Goal: Transaction & Acquisition: Obtain resource

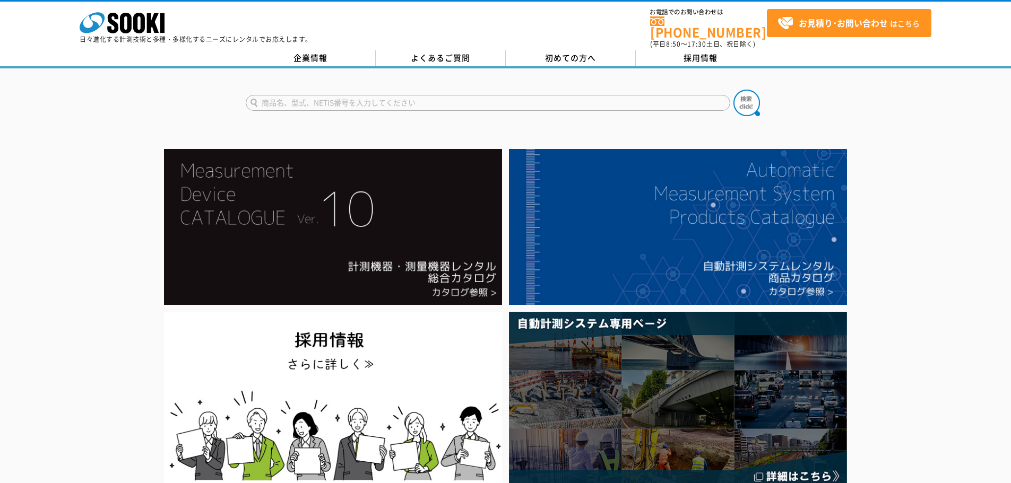
click at [286, 97] on input "text" at bounding box center [488, 103] width 484 height 16
type input "商品名、型式、NETIS番号を入力してください"
paste input "クレーン自動停止機能付き 作業領域監視システム"
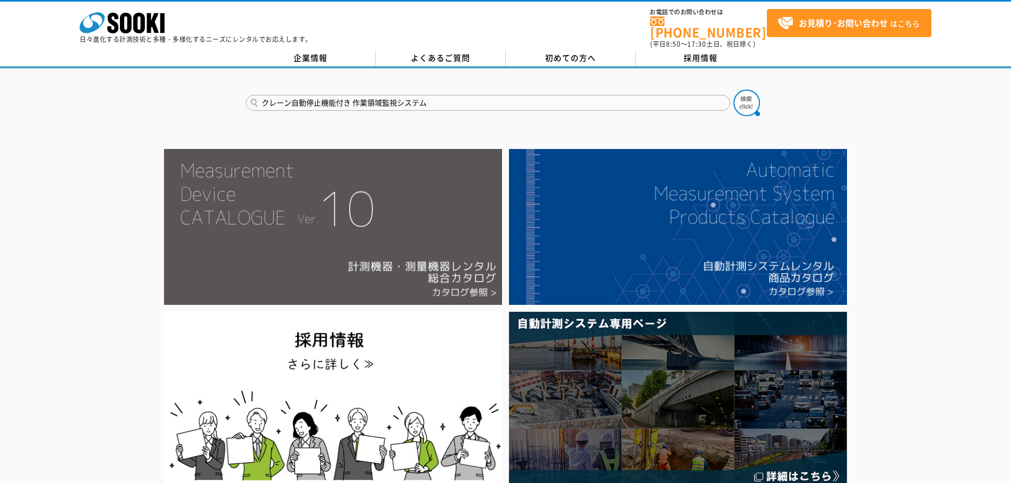
type input "クレーン自動停止機能付き 作業領域監視システム"
click at [733, 90] on button at bounding box center [746, 103] width 27 height 27
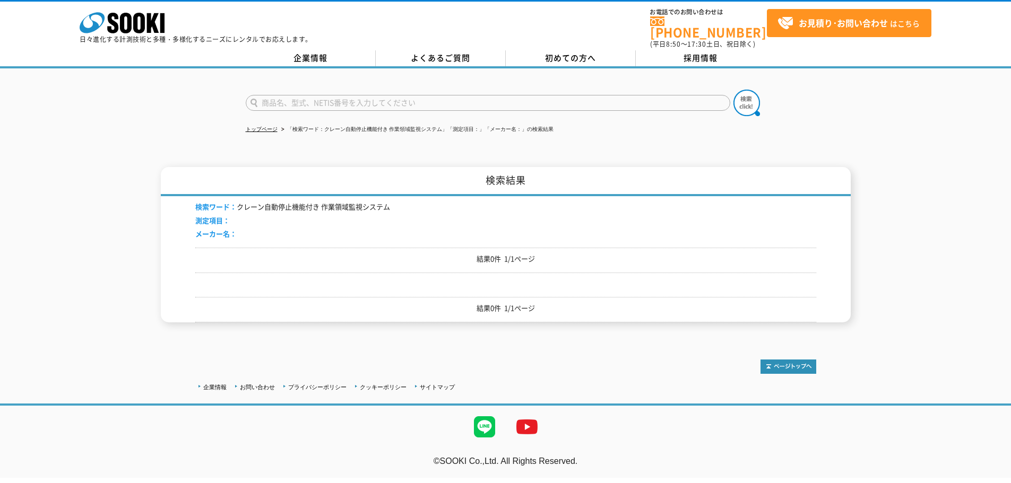
click at [287, 95] on input "text" at bounding box center [488, 103] width 484 height 16
paste input "レーザーバリアシステム"
type input "レーザーバリアシステム"
click at [733, 90] on button at bounding box center [746, 103] width 27 height 27
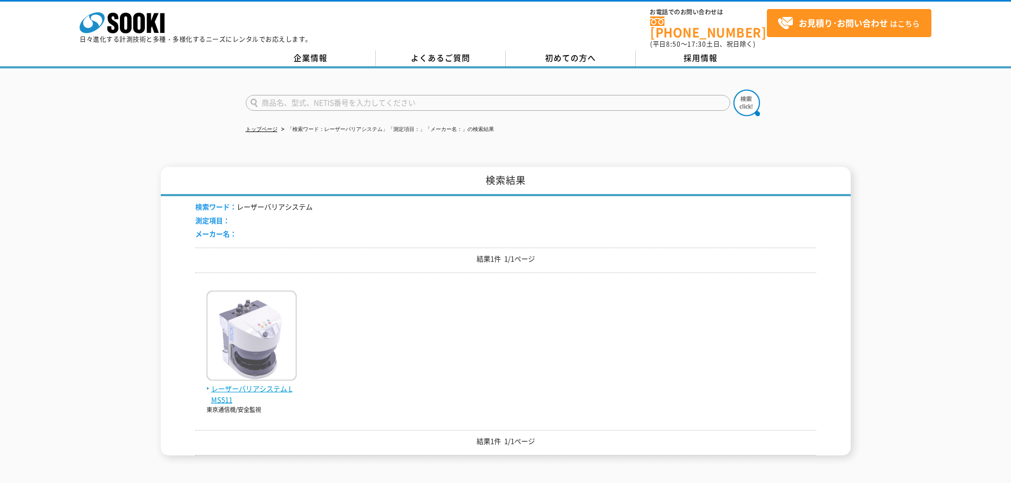
click at [252, 329] on img at bounding box center [251, 337] width 90 height 93
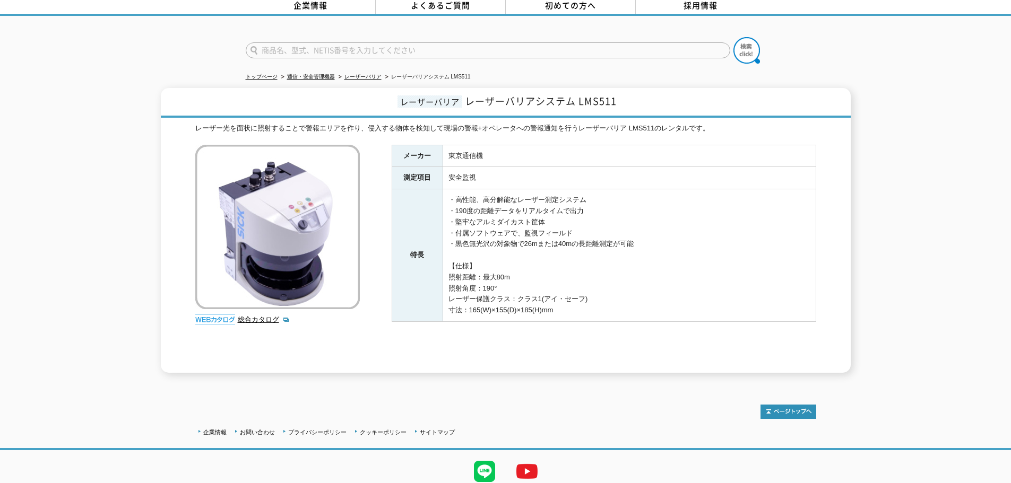
scroll to position [86, 0]
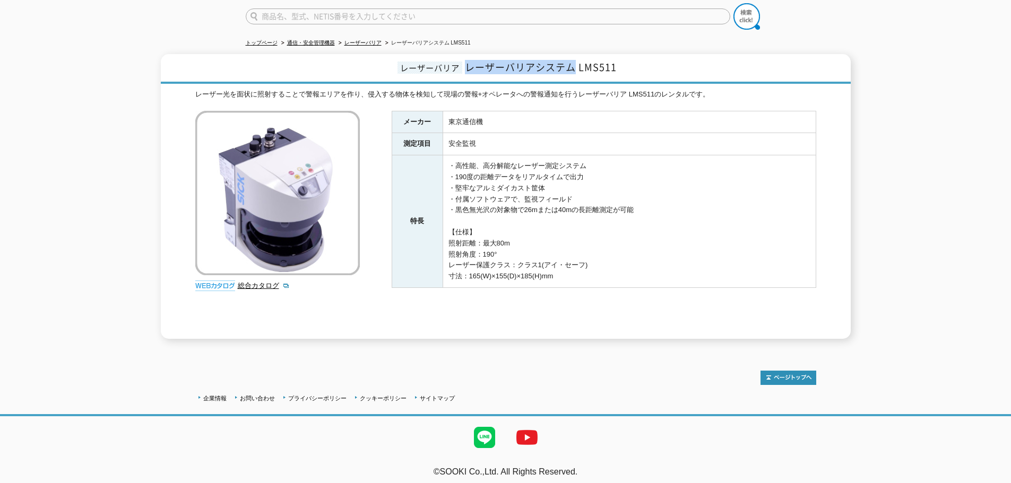
drag, startPoint x: 468, startPoint y: 62, endPoint x: 572, endPoint y: 62, distance: 104.0
click at [572, 62] on span "レーザーバリアシステム LMS511" at bounding box center [541, 67] width 152 height 14
copy span "レーザーバリアシステム"
